Goal: Check status: Check status

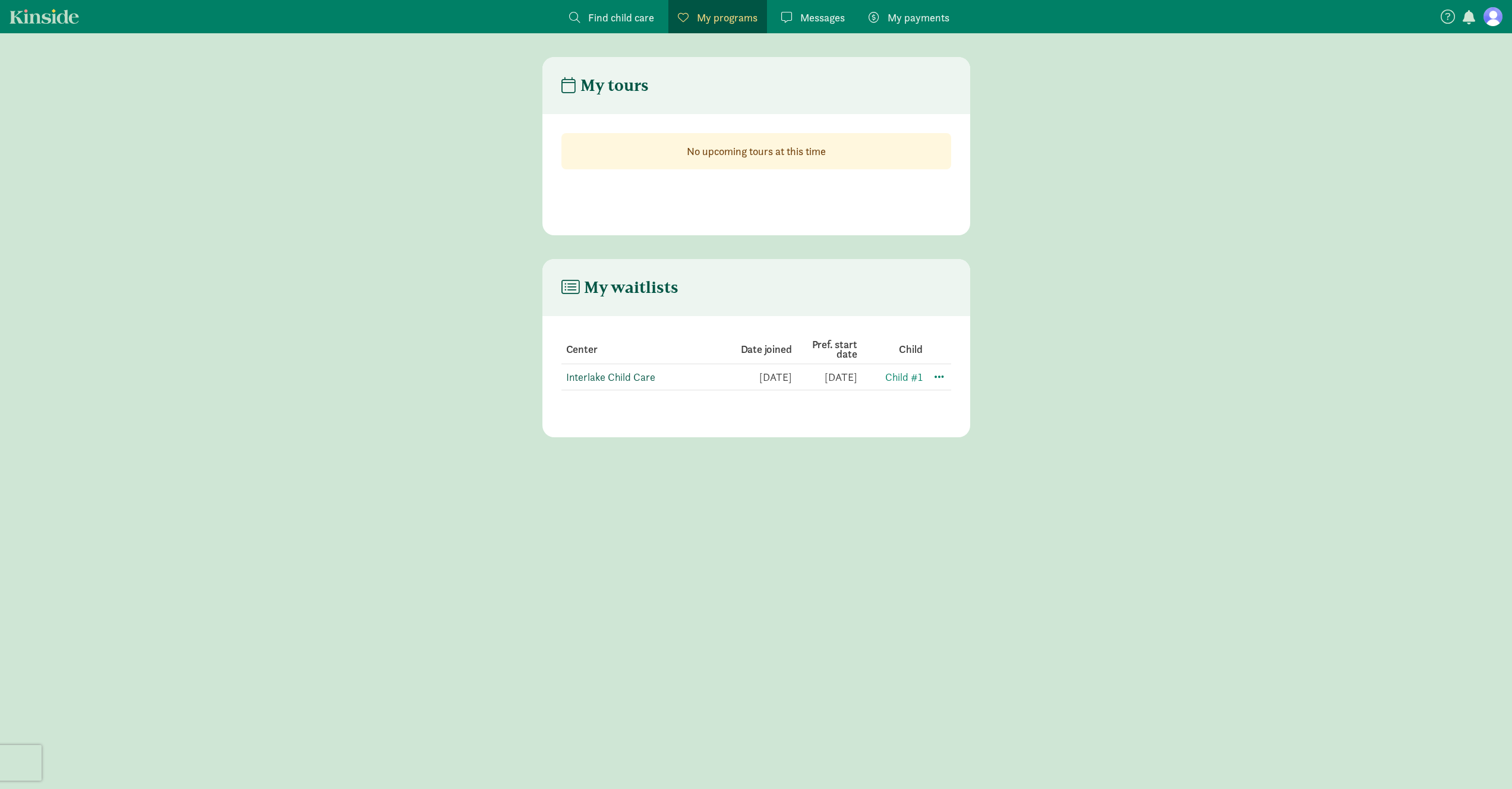
click at [630, 377] on link "Interlake Child Care" at bounding box center [610, 377] width 89 height 13
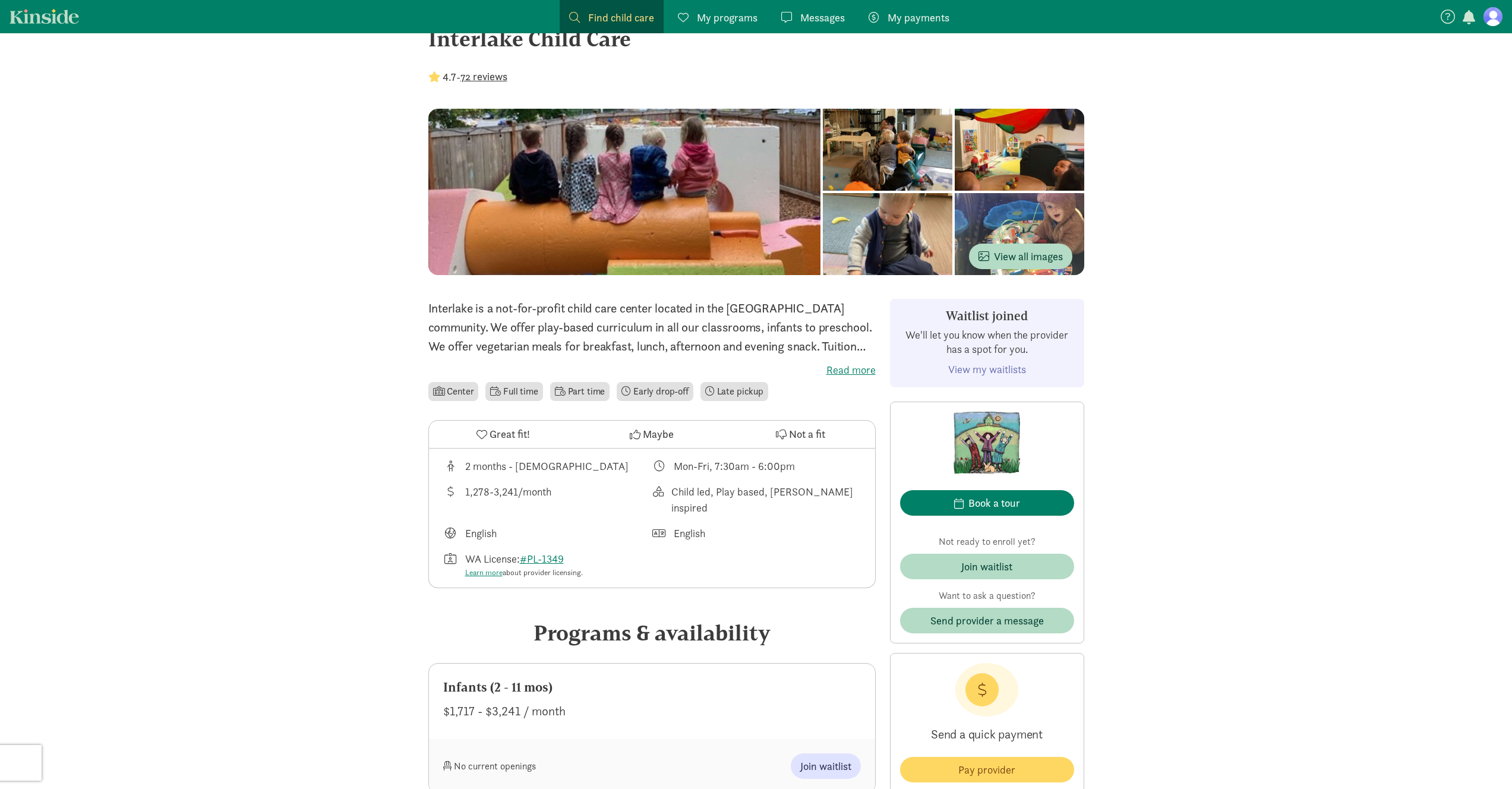
scroll to position [37, 0]
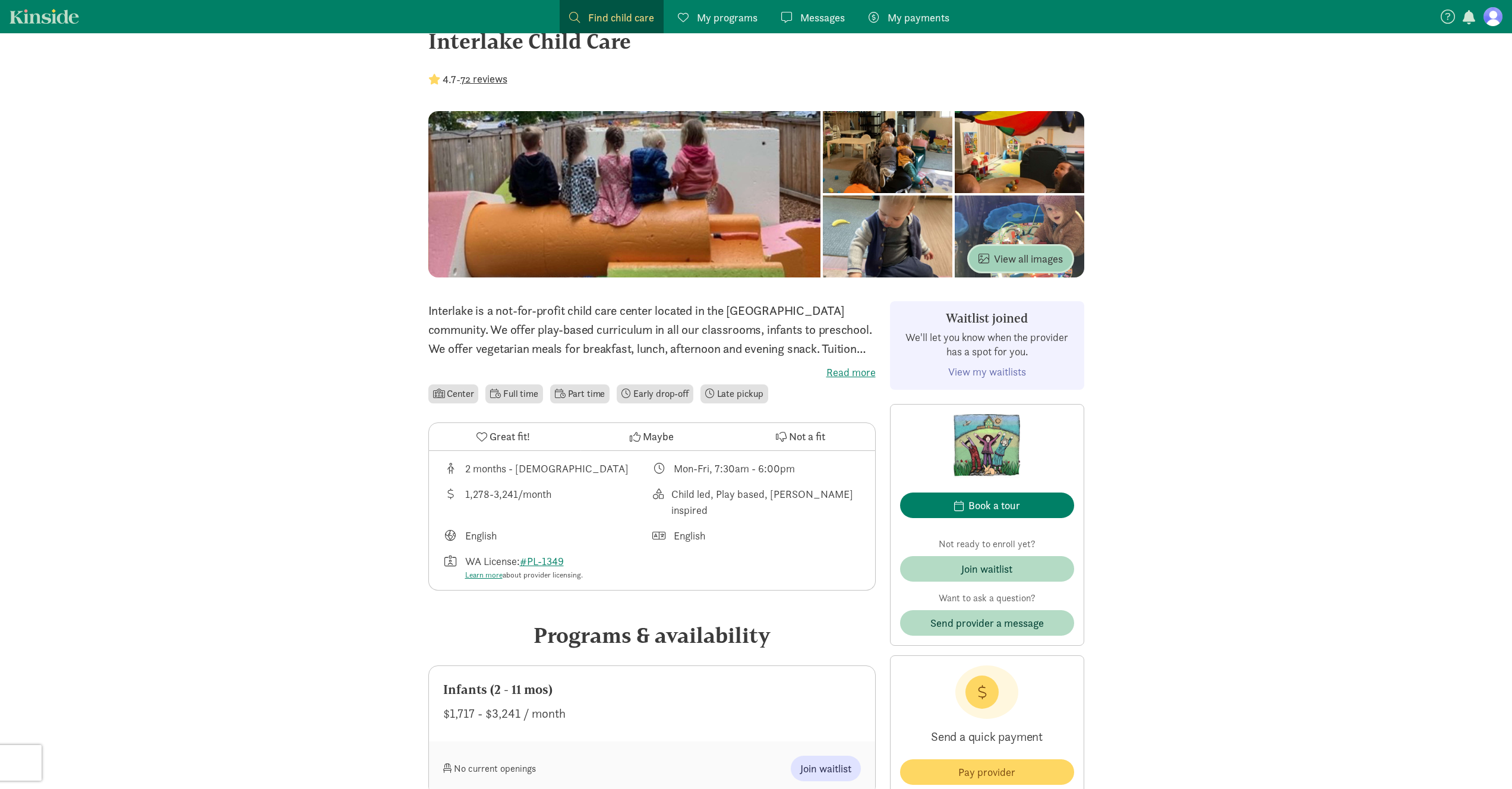
click at [1039, 254] on span "View all images" at bounding box center [1020, 259] width 85 height 16
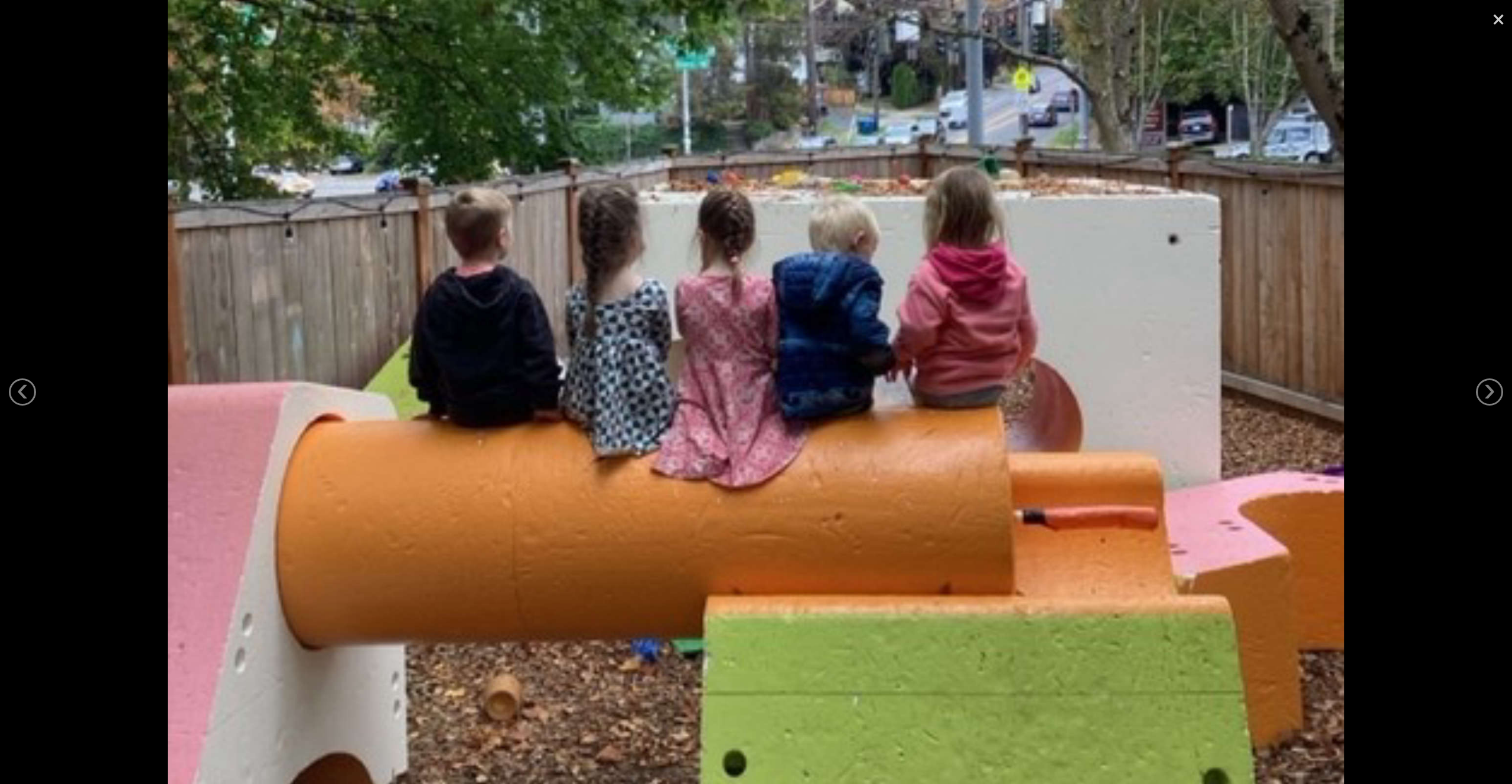
click at [1494, 368] on div "‹ › ×" at bounding box center [756, 392] width 1512 height 784
click at [1488, 382] on link "›" at bounding box center [1489, 392] width 28 height 28
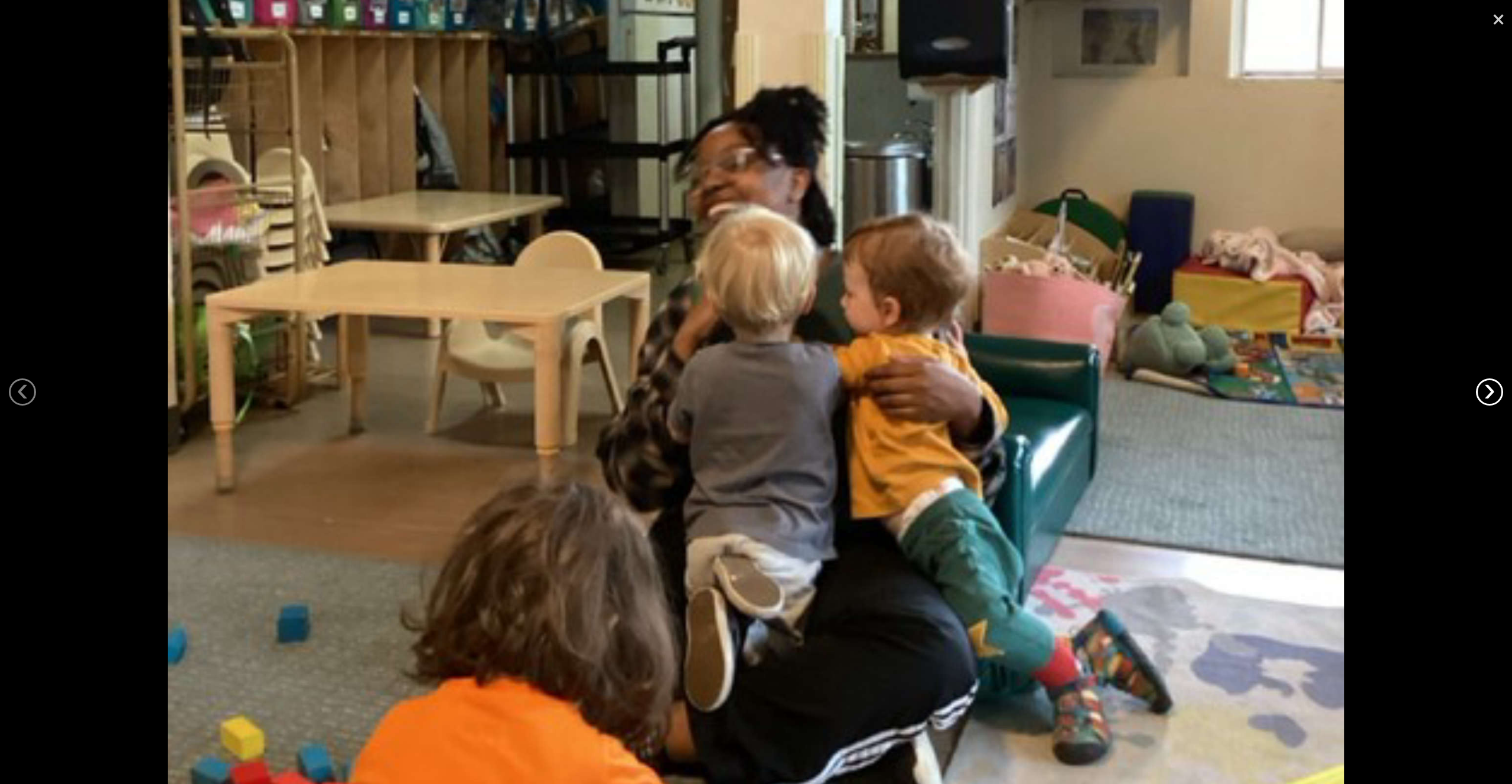
click at [1487, 382] on link "›" at bounding box center [1489, 392] width 28 height 28
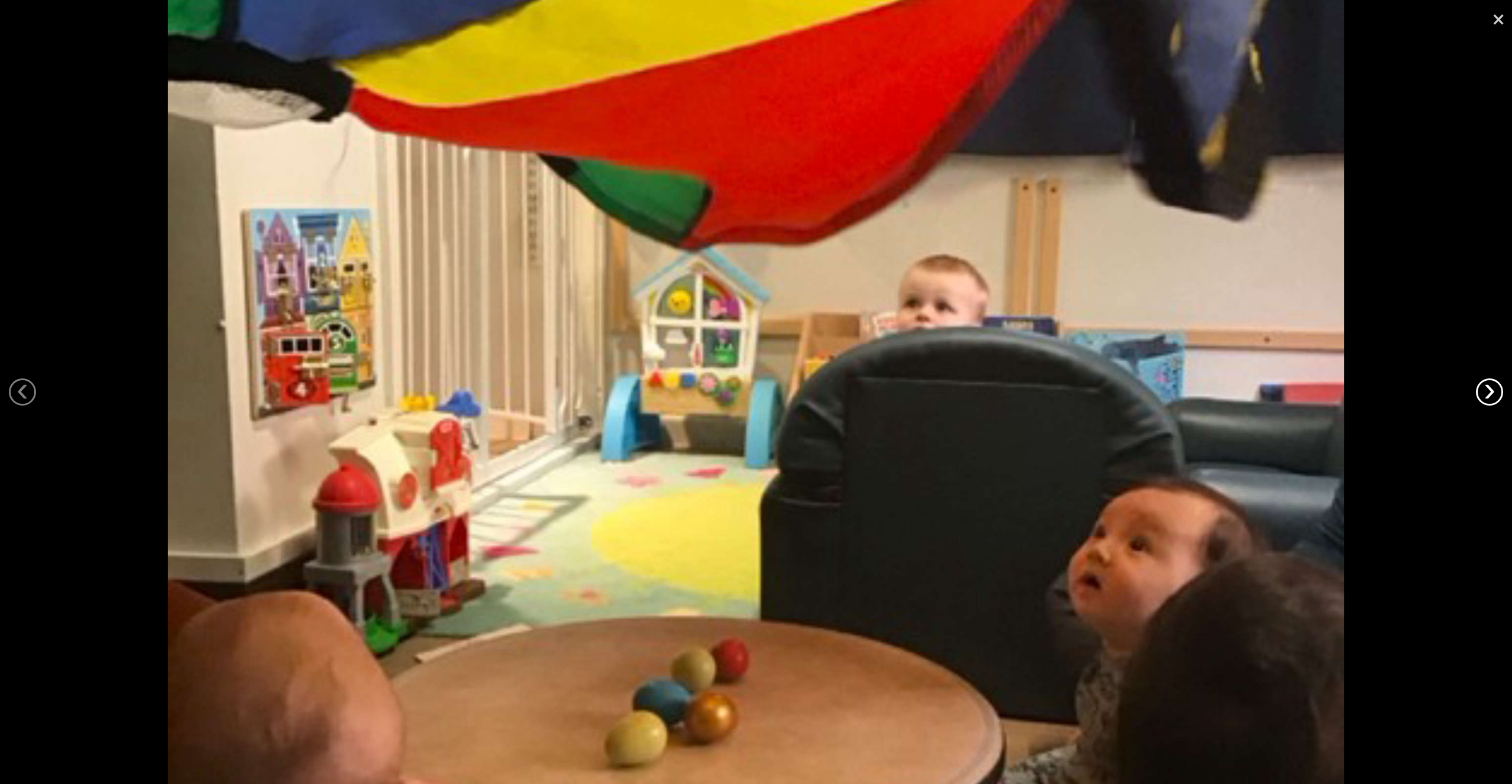
click at [1484, 382] on link "›" at bounding box center [1489, 392] width 28 height 28
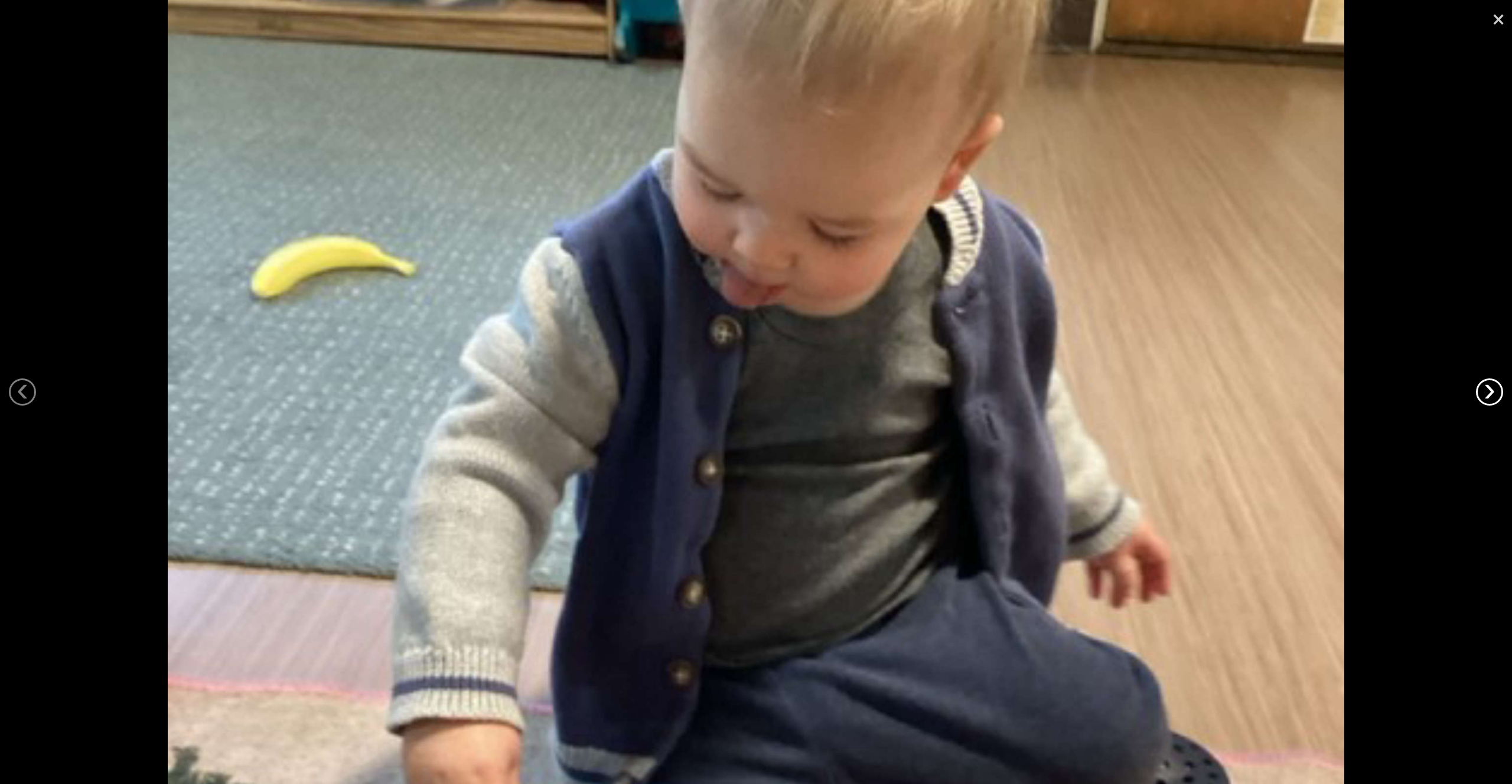
click at [1484, 382] on link "›" at bounding box center [1489, 392] width 28 height 28
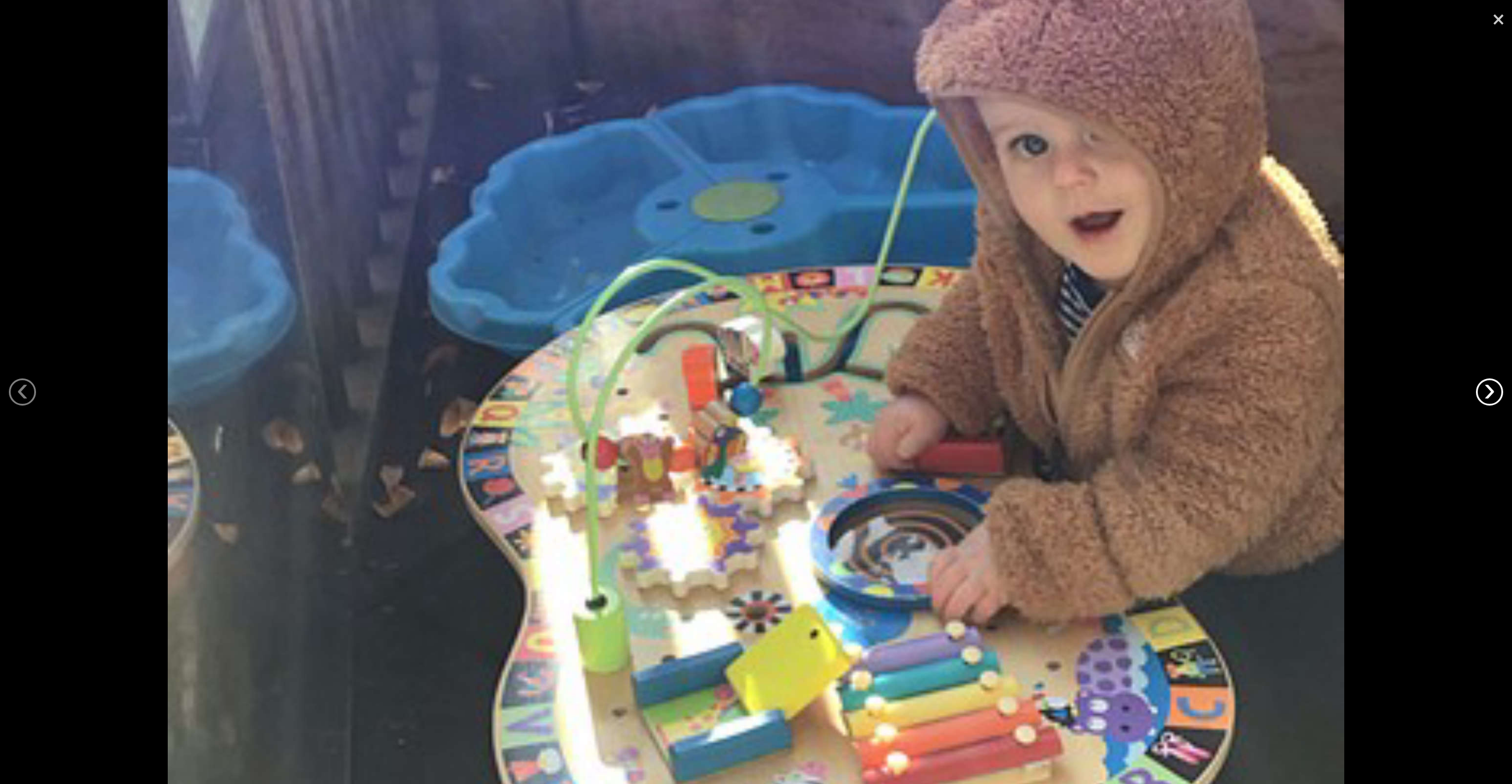
click at [1484, 382] on link "›" at bounding box center [1489, 392] width 28 height 28
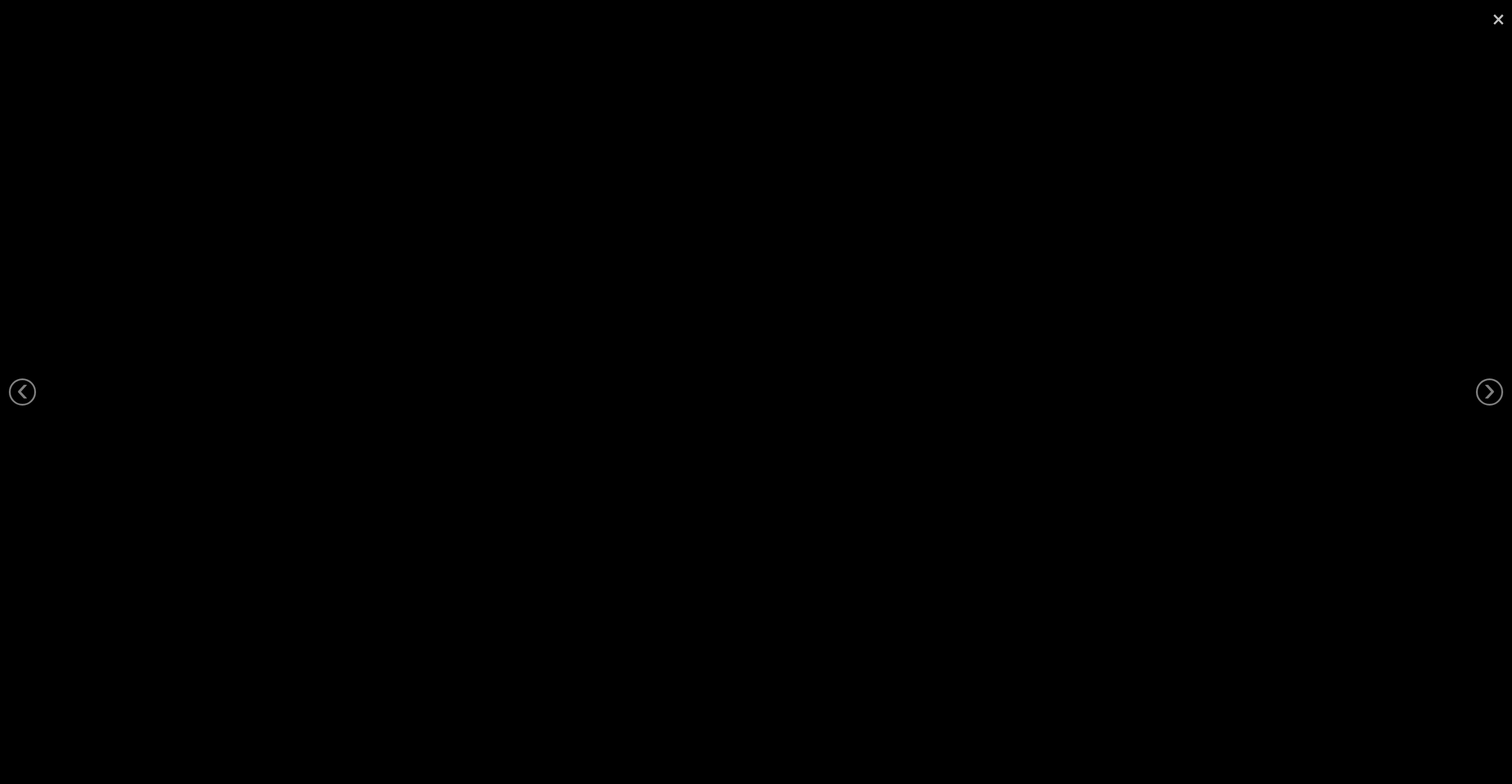
click at [1494, 23] on link "×" at bounding box center [1498, 17] width 28 height 35
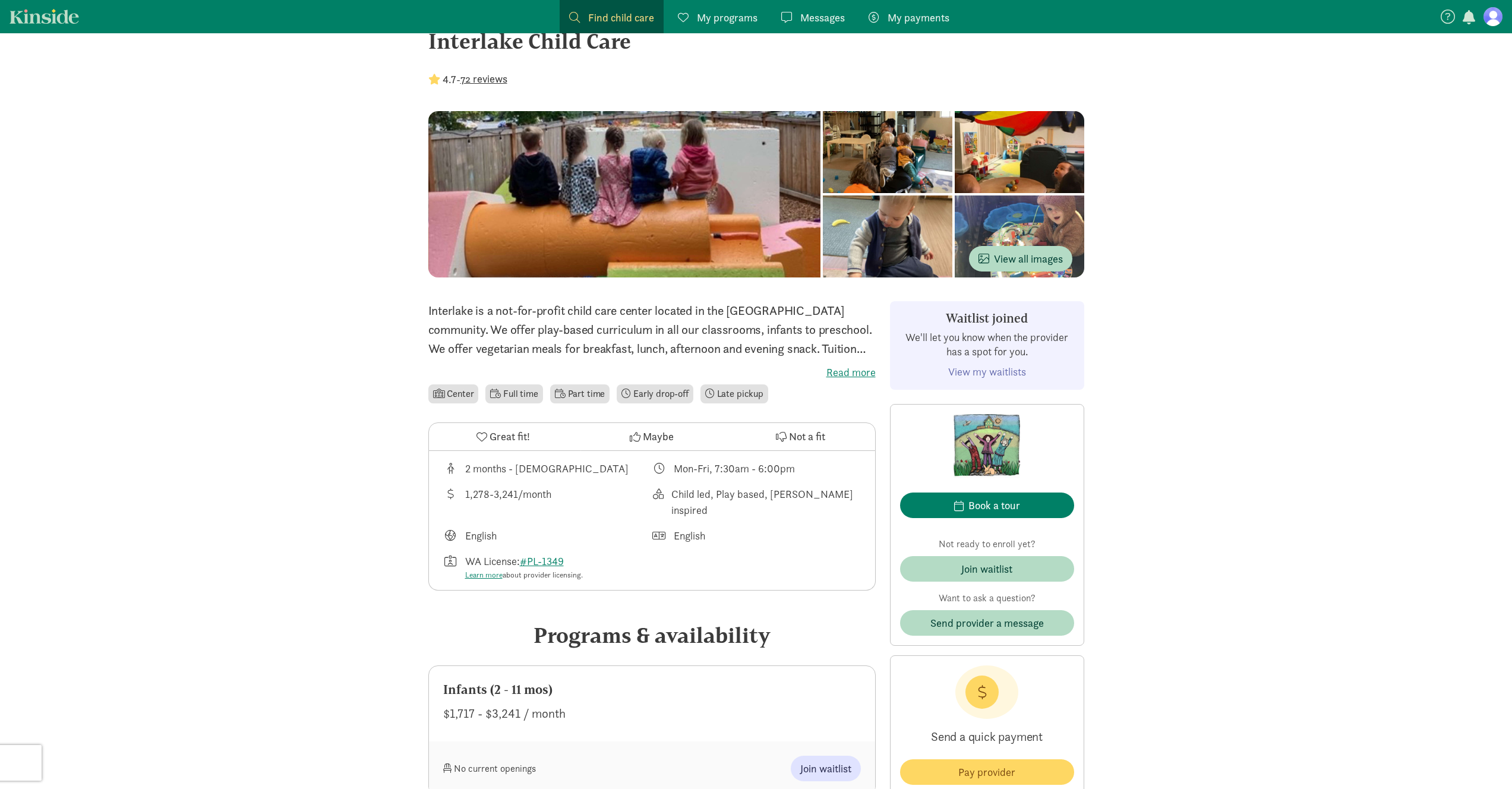
click at [1009, 370] on link "View my waitlists" at bounding box center [987, 371] width 78 height 13
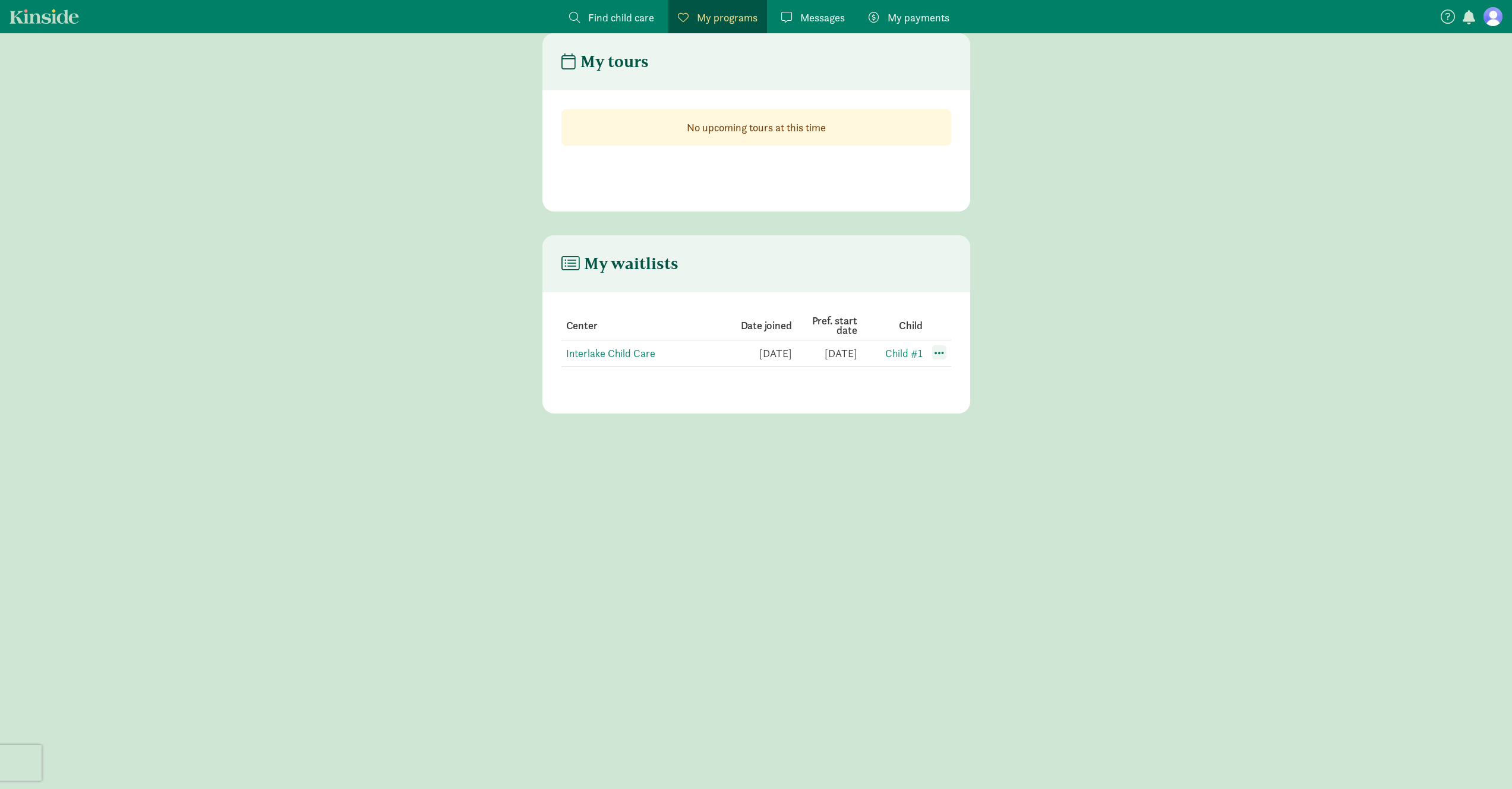
click at [941, 356] on span at bounding box center [939, 352] width 14 height 14
click at [726, 343] on td "Interlake Child Care" at bounding box center [759, 353] width 66 height 26
click at [881, 298] on section "Center Date joined Pref. start date Child Interlake Child Care [DATE] [DATE] Ch…" at bounding box center [756, 339] width 427 height 93
drag, startPoint x: 1076, startPoint y: 260, endPoint x: 1083, endPoint y: 260, distance: 7.0
click at [1083, 260] on main "My waitlists Center Date joined Pref. start date Child Interlake Child Care [DA…" at bounding box center [756, 324] width 1512 height 178
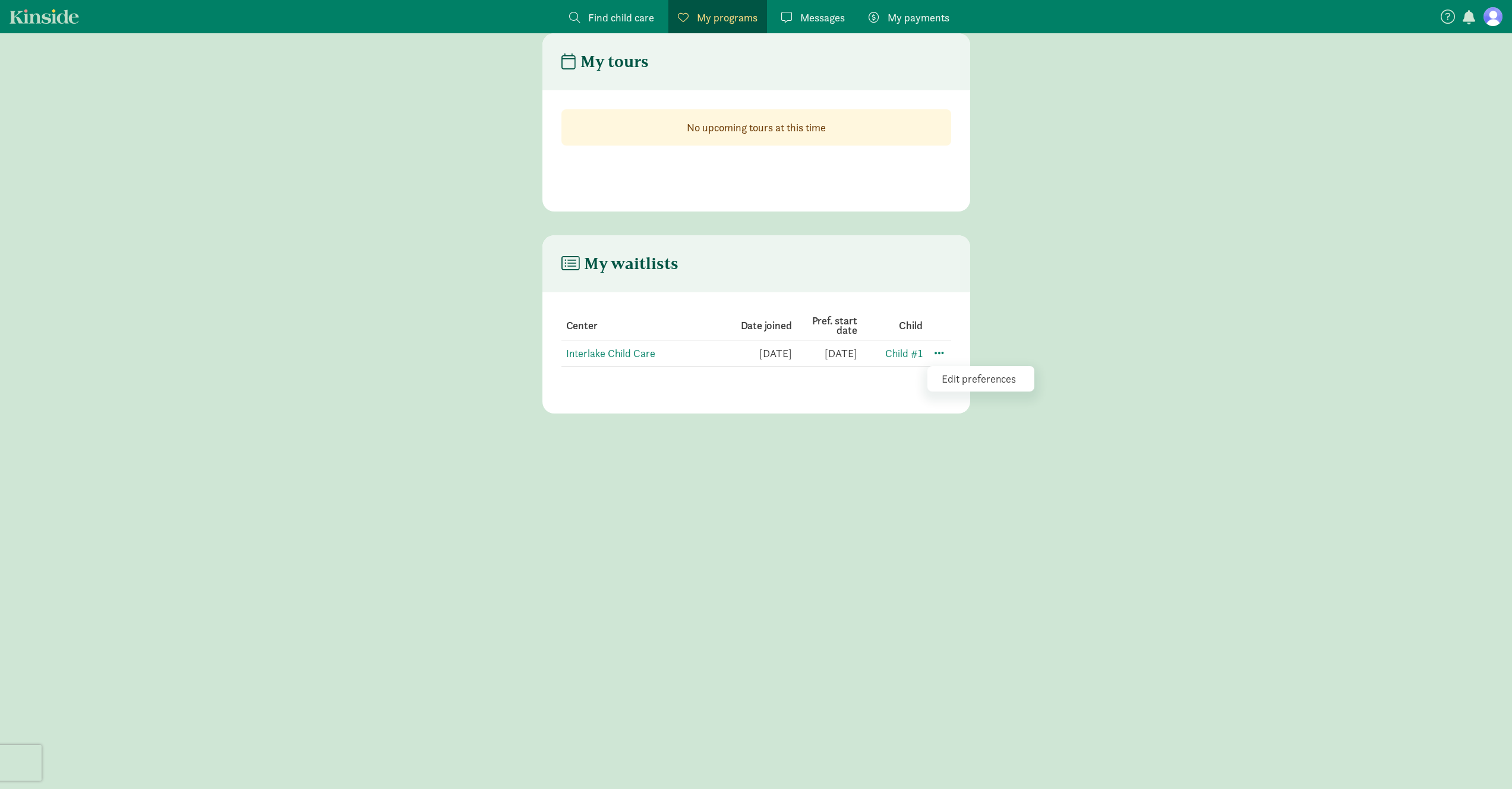
click at [1194, 318] on main "My waitlists Center Date joined Pref. start date Child Interlake Child Care [DA…" at bounding box center [756, 324] width 1512 height 178
click at [1124, 459] on div "My tours No upcoming tours at this time My waitlists Center Date joined Pref. s…" at bounding box center [756, 411] width 1512 height 756
drag, startPoint x: 798, startPoint y: 400, endPoint x: 804, endPoint y: 400, distance: 6.0
click at [803, 400] on div "My waitlists Center Date joined Pref. start date Child Interlake Child Care [DA…" at bounding box center [756, 324] width 427 height 178
click at [857, 351] on td "[DATE]" at bounding box center [889, 353] width 66 height 26
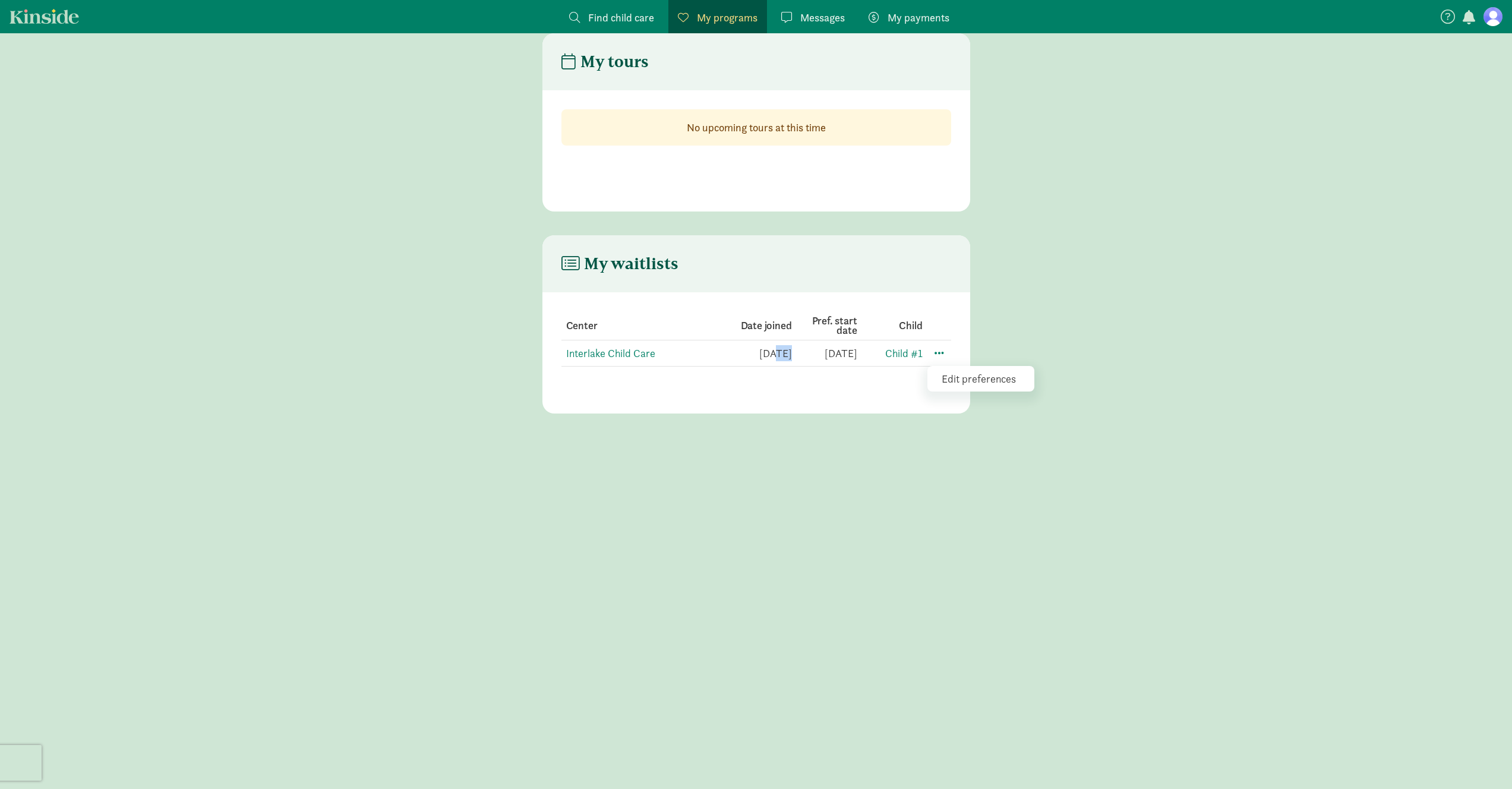
drag, startPoint x: 767, startPoint y: 352, endPoint x: 815, endPoint y: 361, distance: 48.8
click at [815, 361] on tr "Interlake Child Care [DATE] [DATE] Child #1 Edit preferences" at bounding box center [756, 353] width 389 height 26
click at [857, 361] on td "[DATE]" at bounding box center [889, 353] width 66 height 26
